Goal: Transaction & Acquisition: Purchase product/service

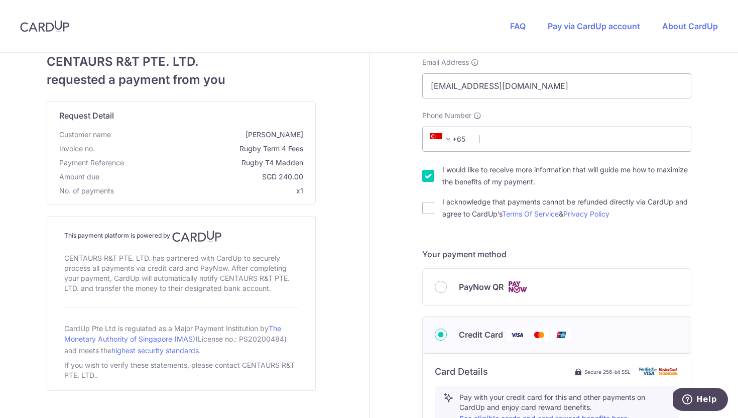
scroll to position [107, 0]
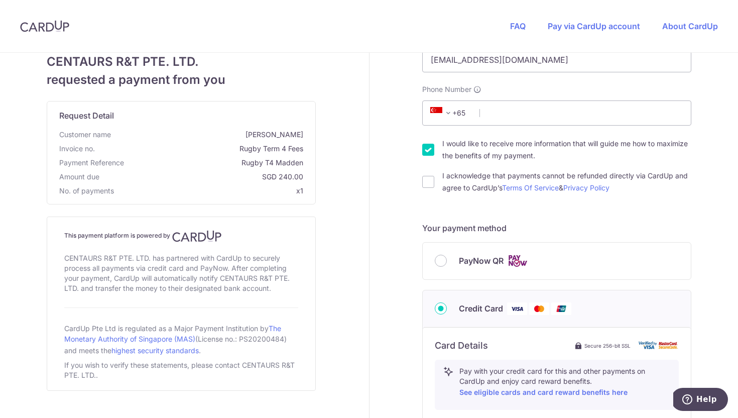
click at [426, 151] on input "I would like to receive more information that will guide me how to maximize the…" at bounding box center [428, 150] width 12 height 12
checkbox input "false"
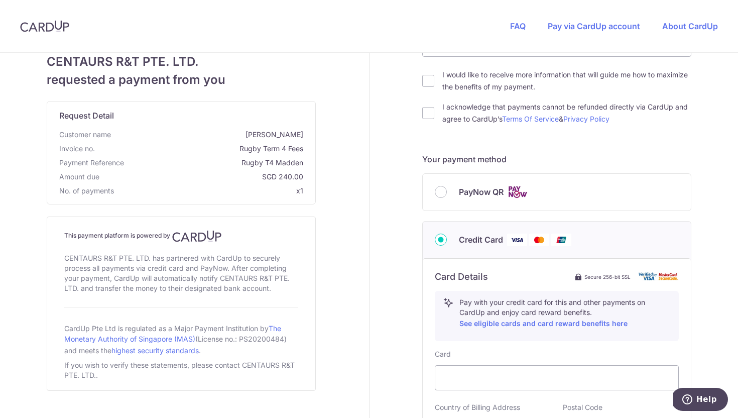
scroll to position [206, 0]
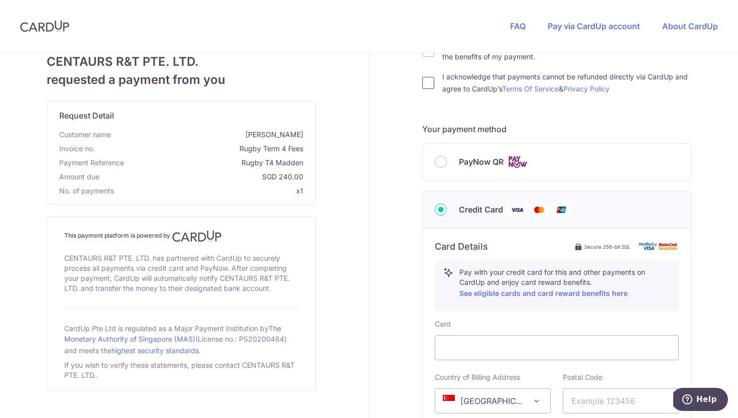
click at [428, 87] on input "I acknowledge that payments cannot be refunded directly via CardUp and agree to…" at bounding box center [428, 83] width 12 height 12
checkbox input "true"
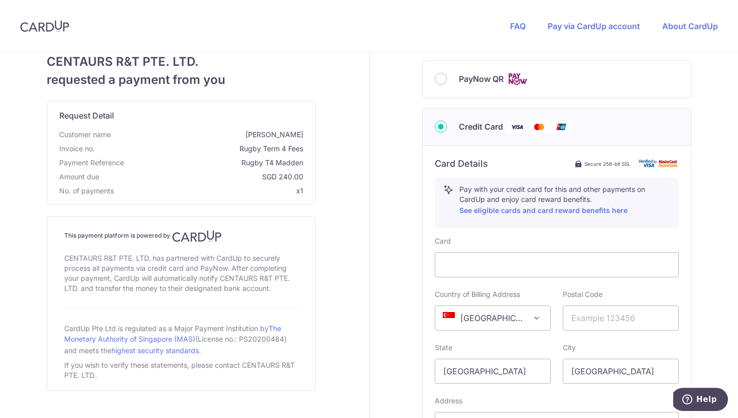
scroll to position [292, 0]
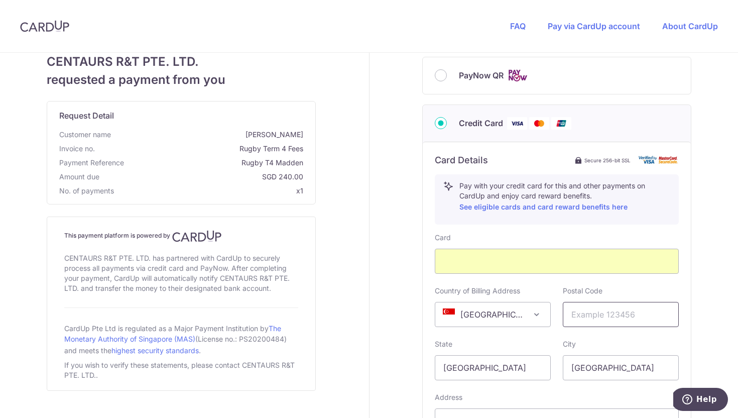
click at [585, 315] on input "text" at bounding box center [621, 314] width 116 height 25
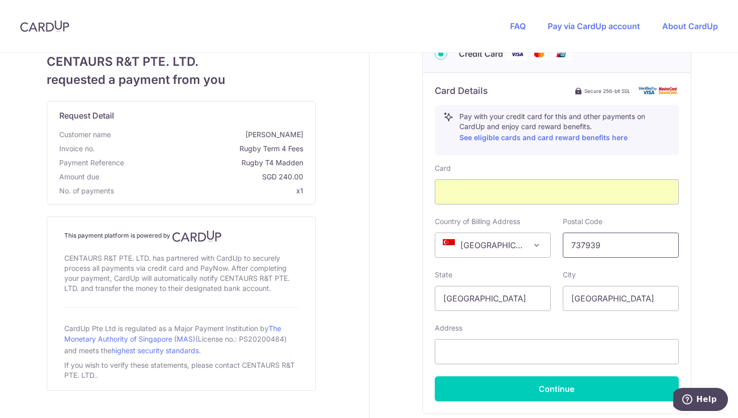
scroll to position [439, 0]
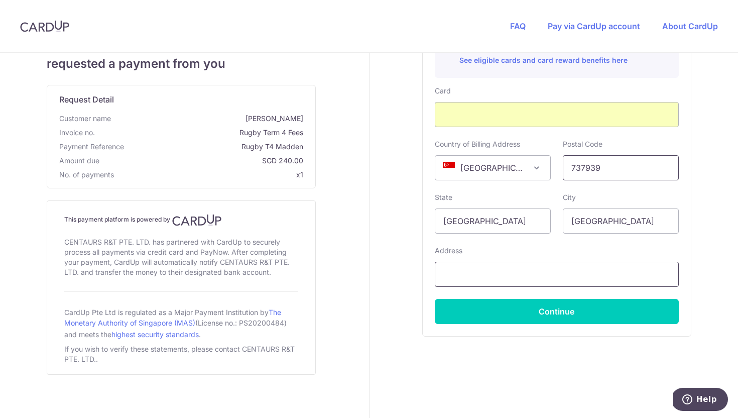
type input "737939"
click at [459, 268] on input "text" at bounding box center [557, 273] width 244 height 25
type input "[STREET_ADDRESS]"
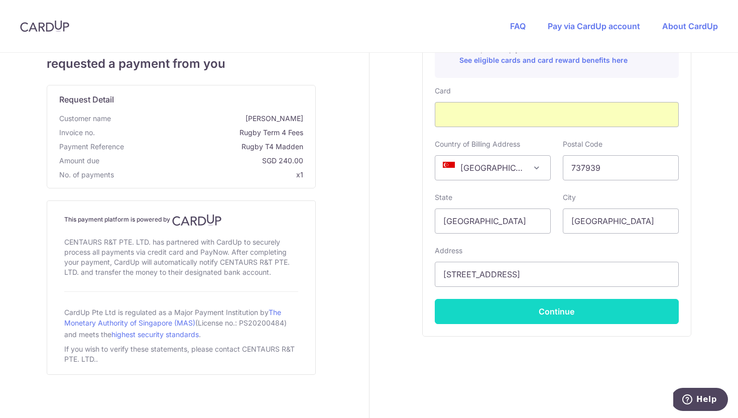
click at [461, 311] on button "Continue" at bounding box center [557, 311] width 244 height 25
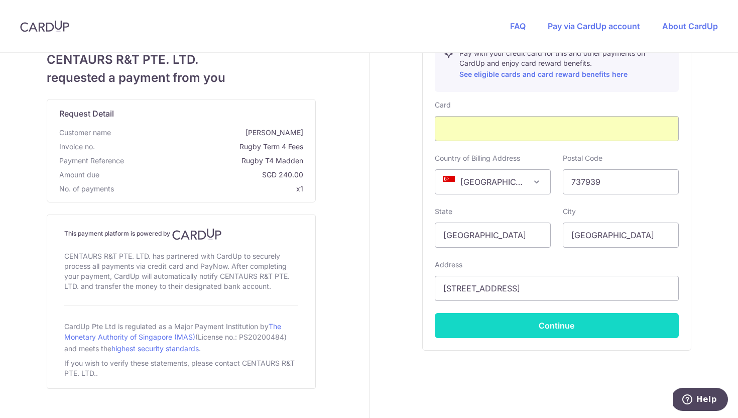
scroll to position [0, 0]
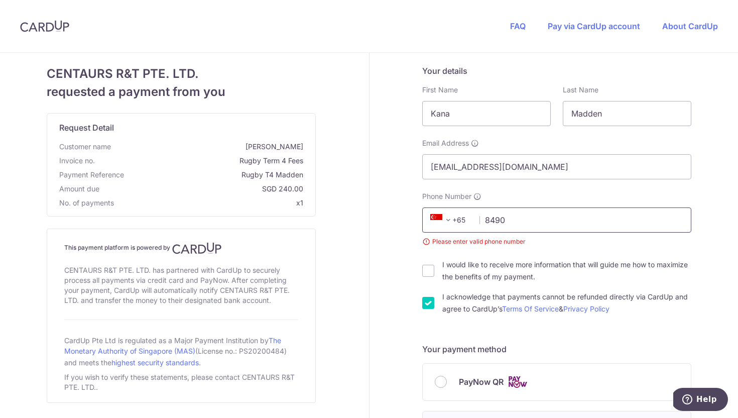
type input "84902712"
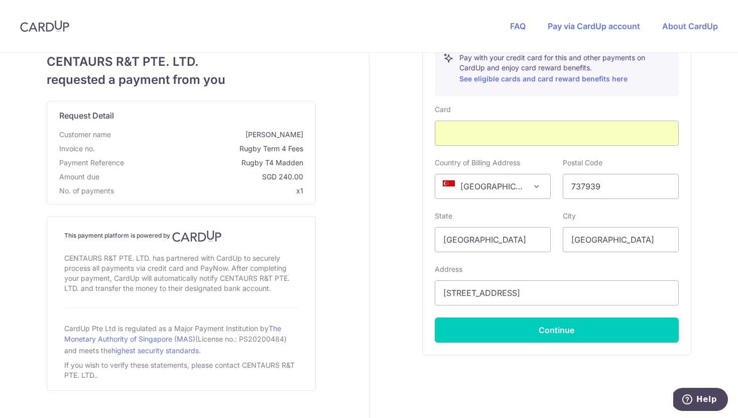
scroll to position [442, 0]
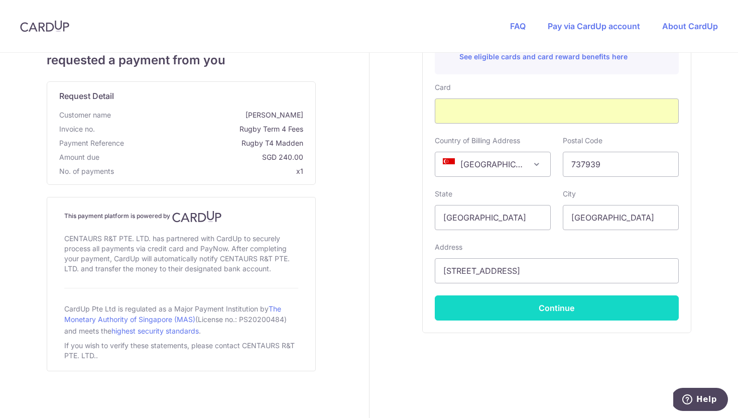
click at [480, 310] on button "Continue" at bounding box center [557, 307] width 244 height 25
type input "**** 9888"
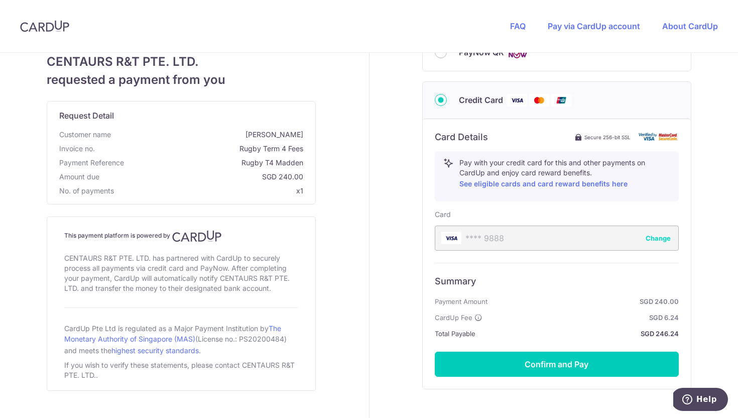
scroll to position [318, 0]
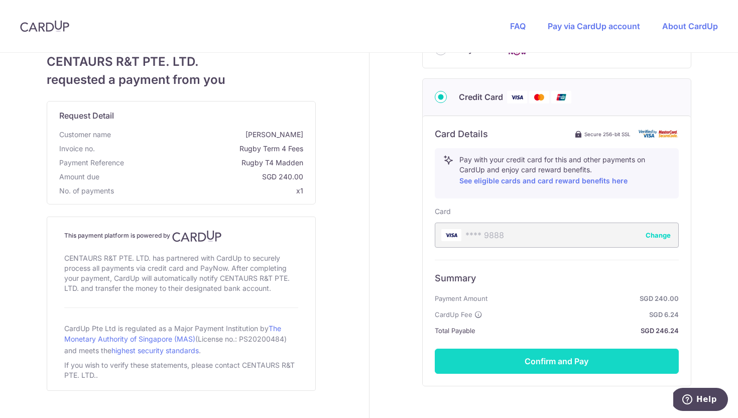
click at [499, 360] on button "Confirm and Pay" at bounding box center [557, 360] width 244 height 25
